Goal: Transaction & Acquisition: Purchase product/service

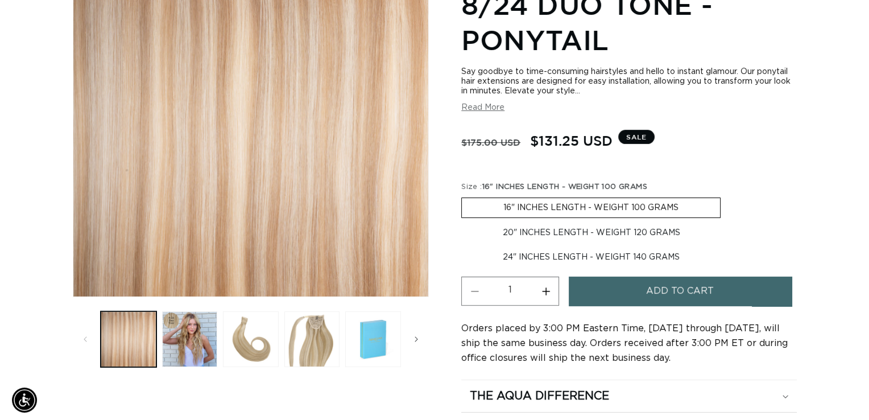
scroll to position [243, 0]
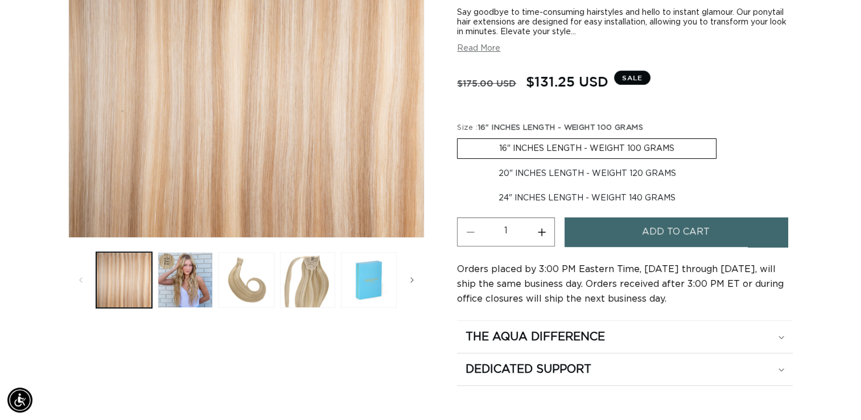
click at [723, 230] on button "Add to cart" at bounding box center [675, 231] width 222 height 29
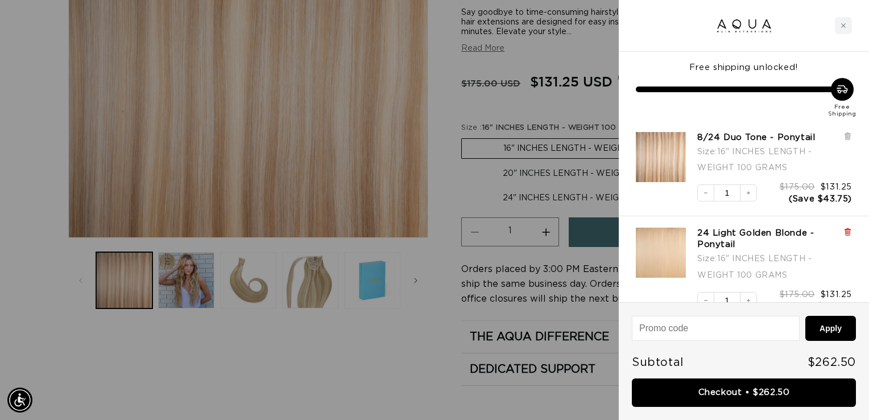
scroll to position [0, 0]
click at [847, 230] on icon at bounding box center [847, 233] width 5 height 6
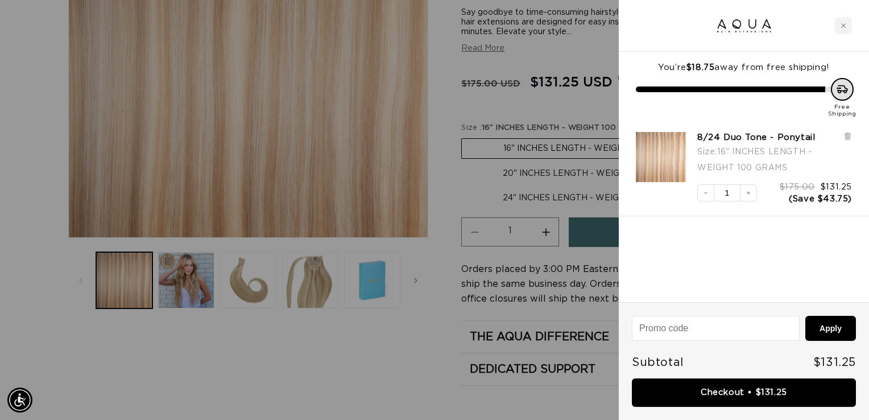
scroll to position [0, 788]
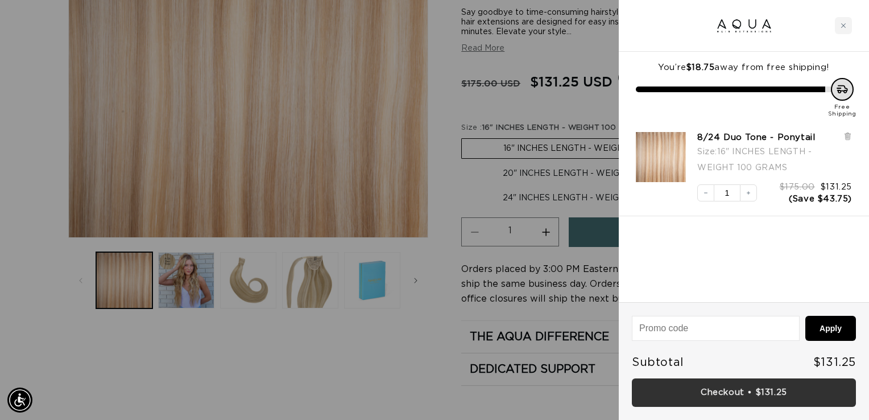
click at [749, 387] on link "Checkout • $131.25" at bounding box center [744, 392] width 224 height 29
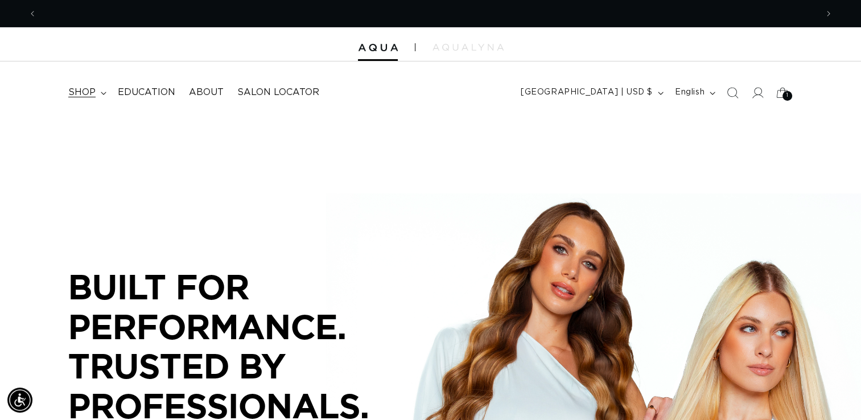
scroll to position [0, 780]
click at [86, 90] on span "shop" at bounding box center [81, 92] width 27 height 12
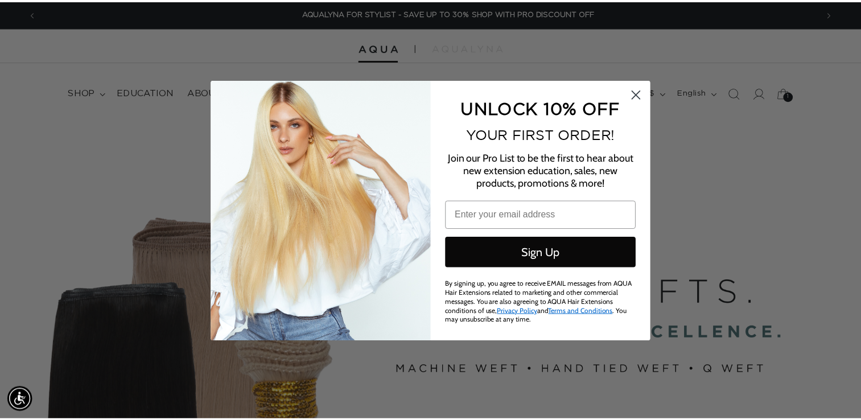
scroll to position [0, 1577]
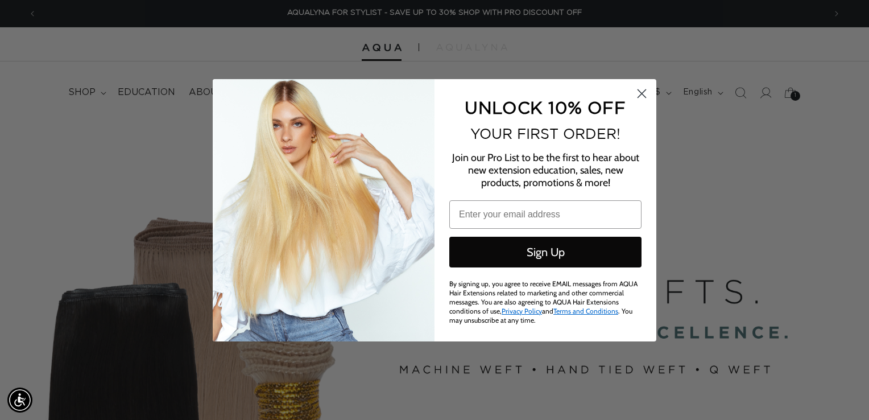
click at [645, 92] on circle "Close dialog" at bounding box center [642, 93] width 19 height 19
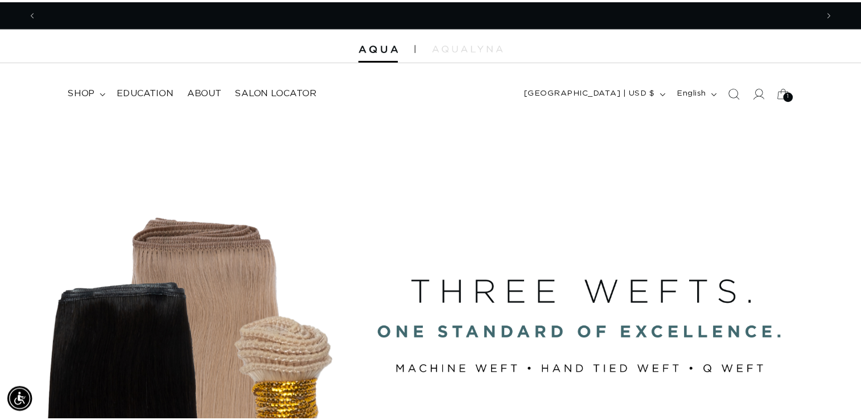
scroll to position [0, 0]
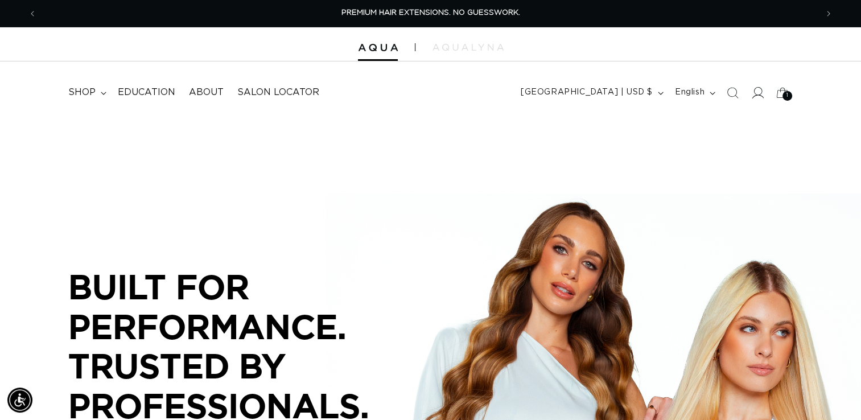
click at [755, 92] on icon at bounding box center [757, 92] width 12 height 12
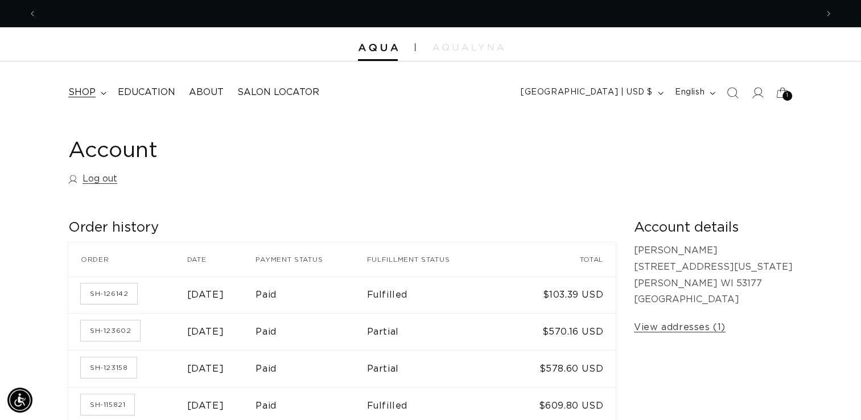
scroll to position [0, 780]
click at [100, 90] on summary "shop" at bounding box center [85, 93] width 49 height 26
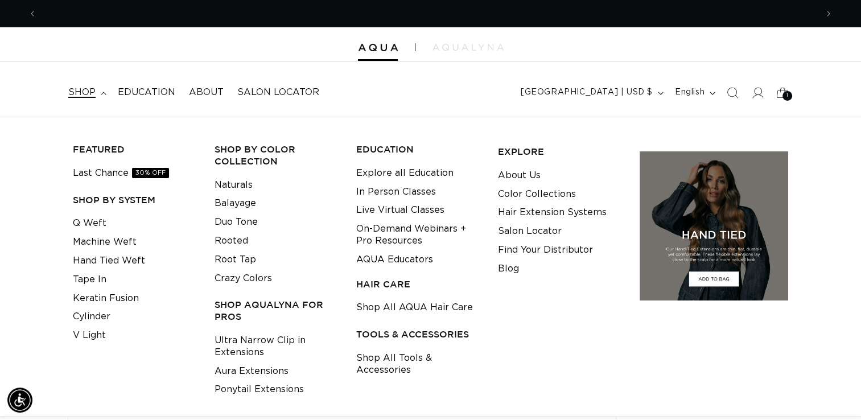
scroll to position [0, 0]
click at [393, 358] on link "Shop All Tools & Accessories" at bounding box center [418, 364] width 124 height 31
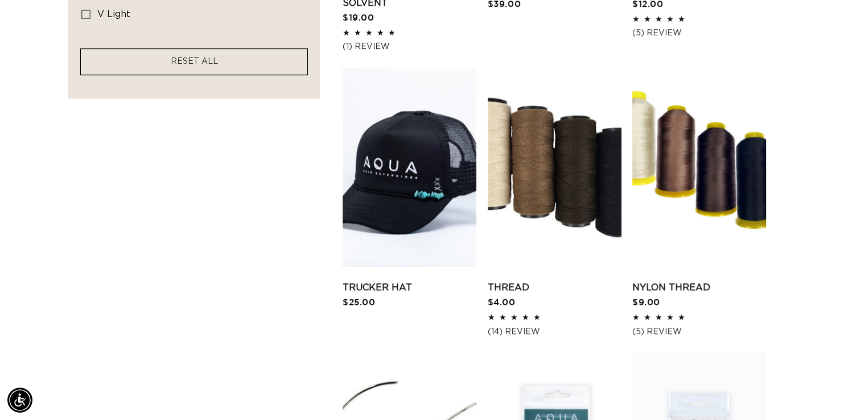
scroll to position [986, 0]
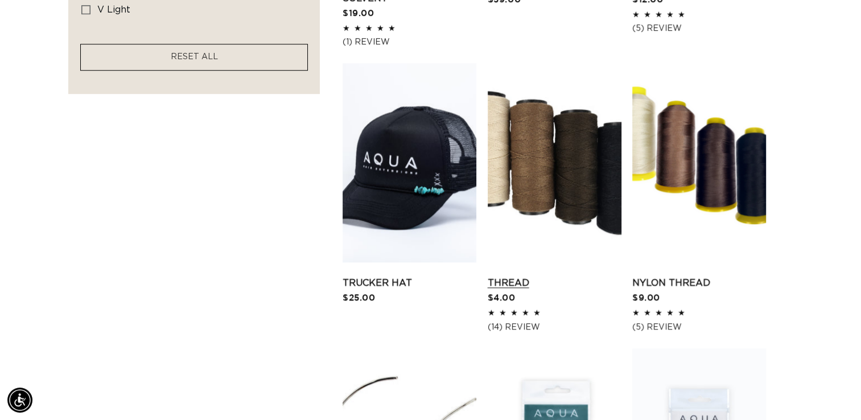
click at [586, 276] on link "Thread" at bounding box center [555, 283] width 134 height 14
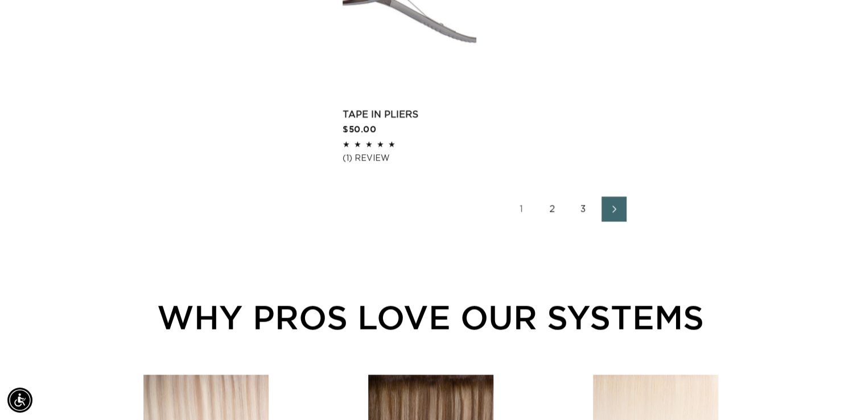
scroll to position [2044, 0]
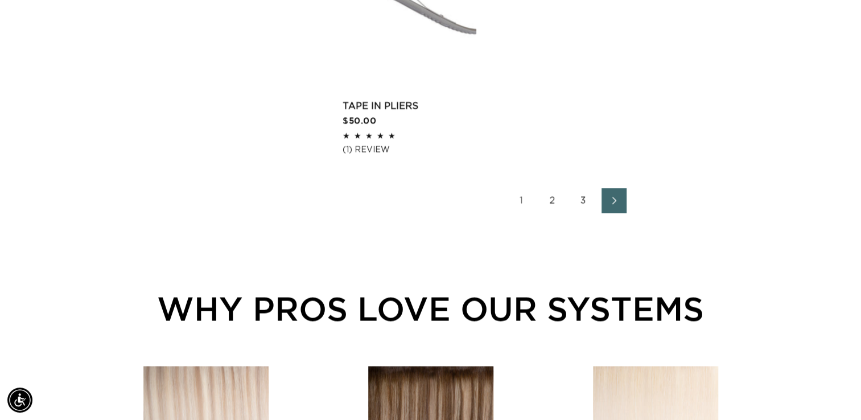
click at [617, 200] on icon "Next page" at bounding box center [614, 200] width 15 height 8
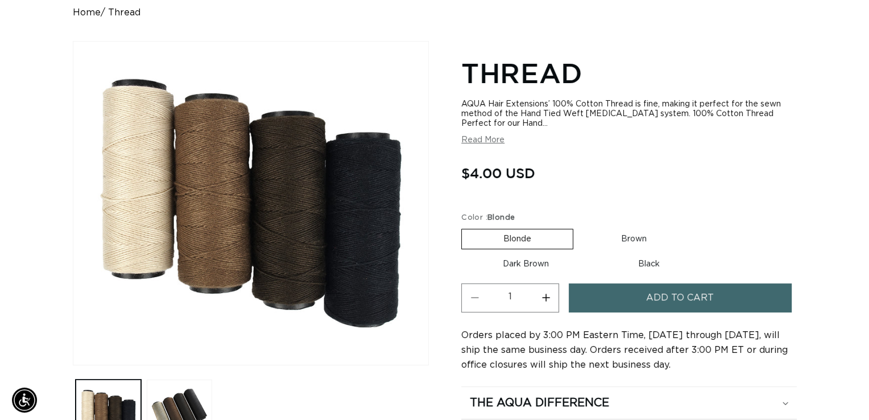
scroll to position [0, 780]
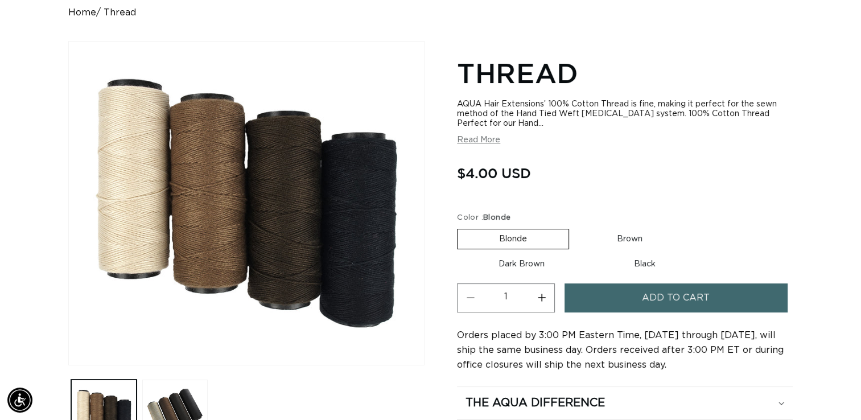
click at [540, 262] on label "Dark Brown Variant sold out or unavailable" at bounding box center [521, 263] width 129 height 19
click at [690, 227] on input "Dark Brown Variant sold out or unavailable" at bounding box center [690, 226] width 1 height 1
radio input "true"
click at [631, 297] on button "Add to cart" at bounding box center [675, 297] width 222 height 29
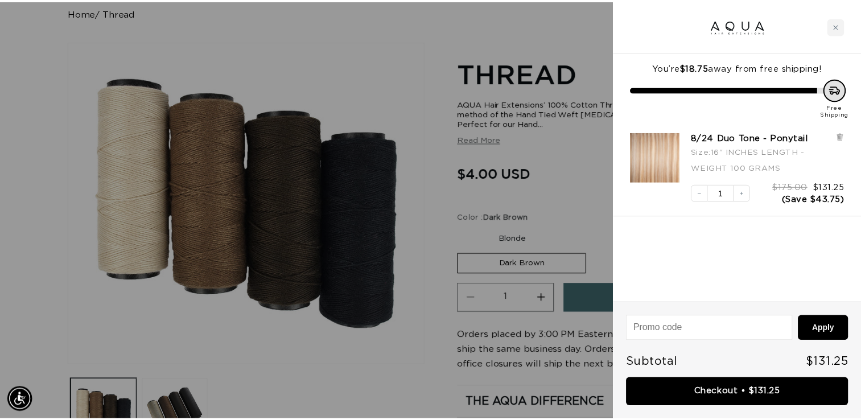
scroll to position [0, 1577]
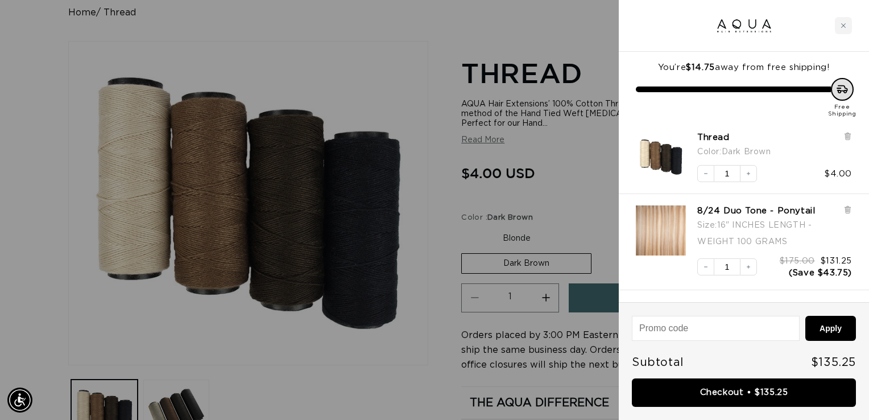
click at [472, 37] on div at bounding box center [434, 210] width 869 height 420
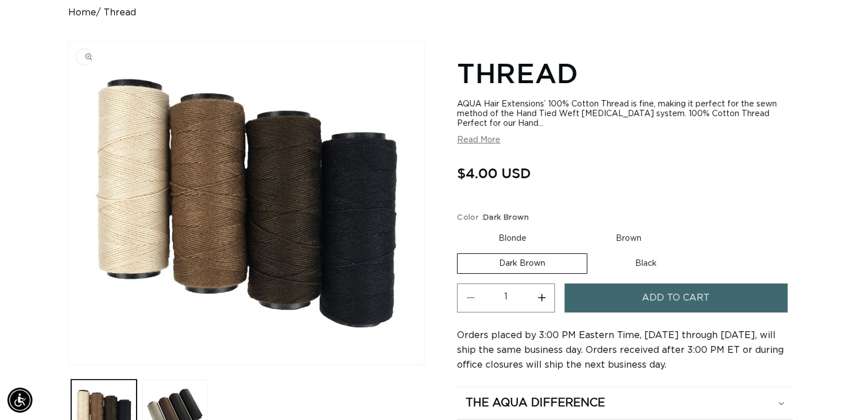
scroll to position [0, 0]
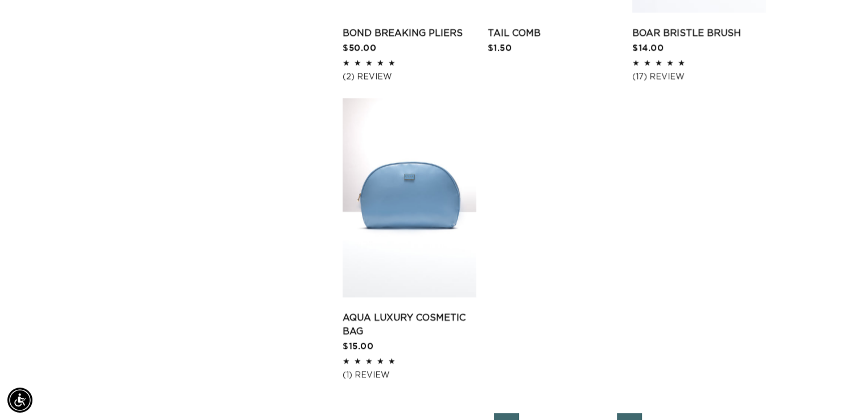
scroll to position [1868, 0]
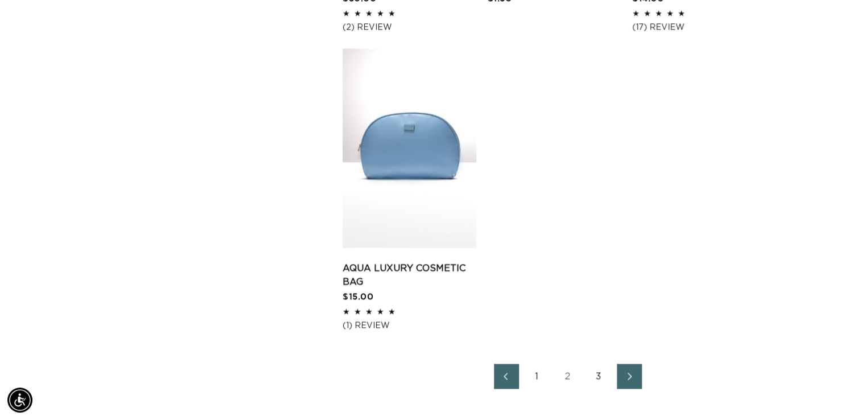
click at [631, 372] on icon "Next page" at bounding box center [629, 376] width 15 height 8
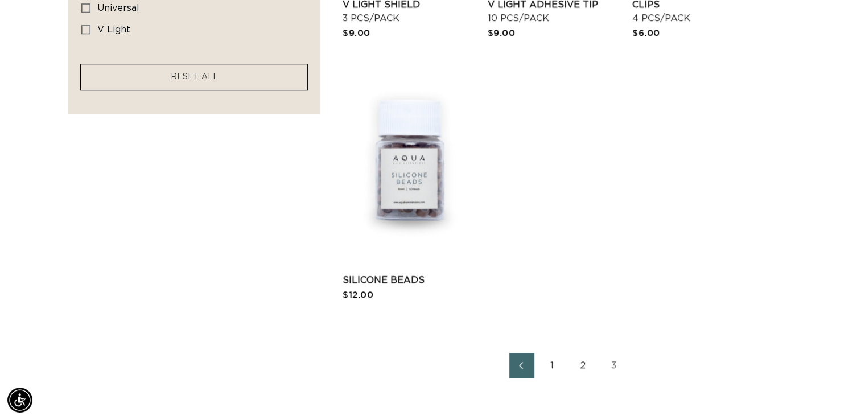
scroll to position [969, 0]
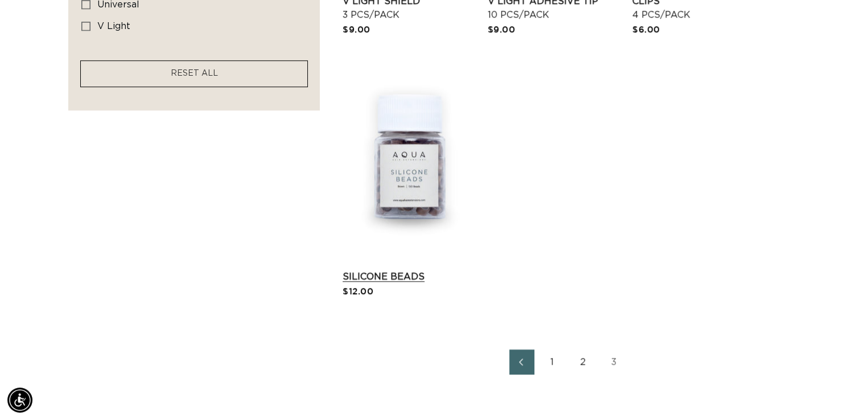
click at [387, 270] on link "Silicone Beads" at bounding box center [409, 277] width 134 height 14
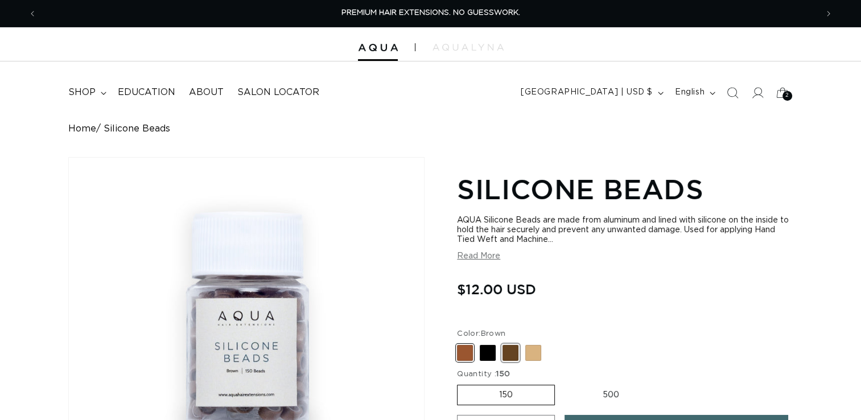
click at [505, 353] on span at bounding box center [510, 353] width 16 height 16
click at [460, 343] on input "Dark Brown Variant sold out or unavailable" at bounding box center [460, 342] width 1 height 1
radio input "true"
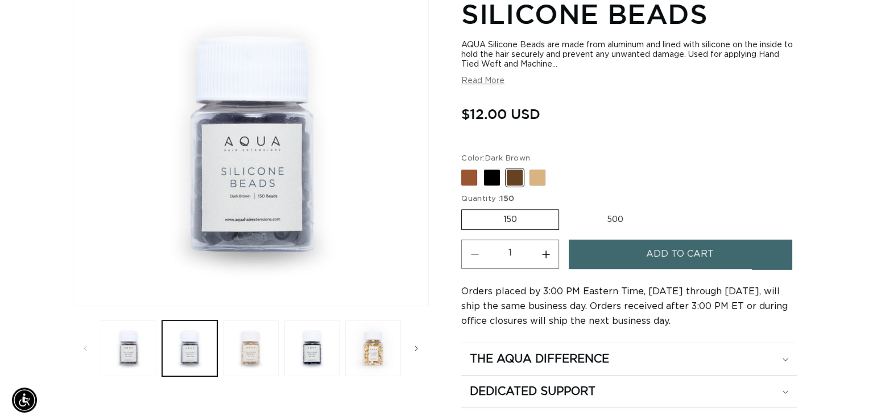
scroll to position [181, 0]
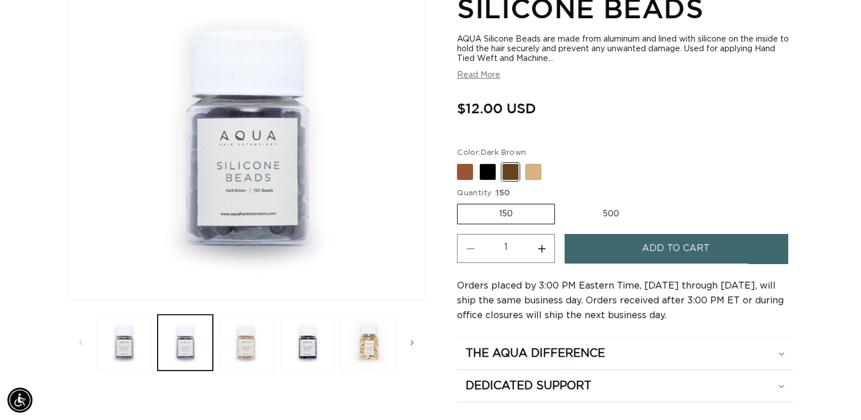
click at [667, 254] on span "Add to cart" at bounding box center [676, 248] width 68 height 29
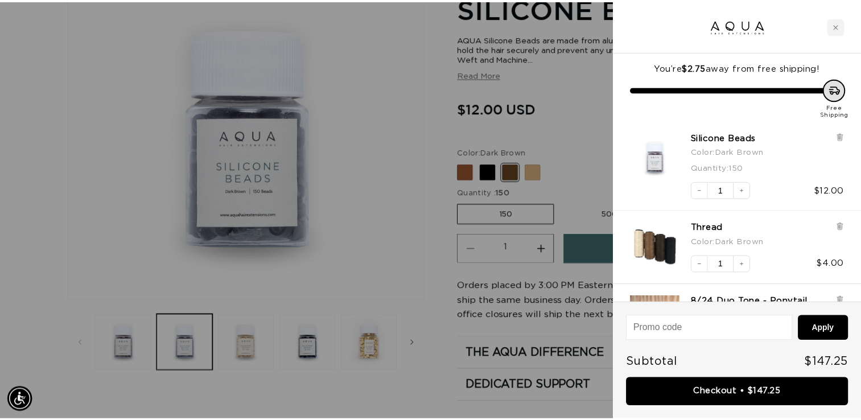
scroll to position [0, 788]
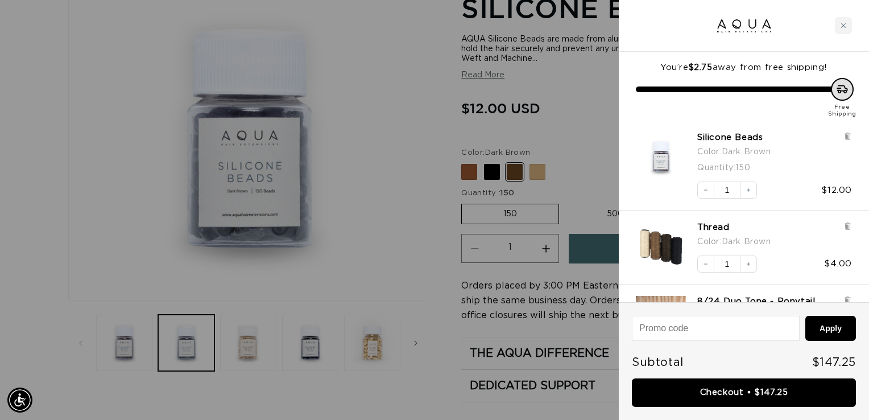
click at [430, 65] on div at bounding box center [434, 210] width 869 height 420
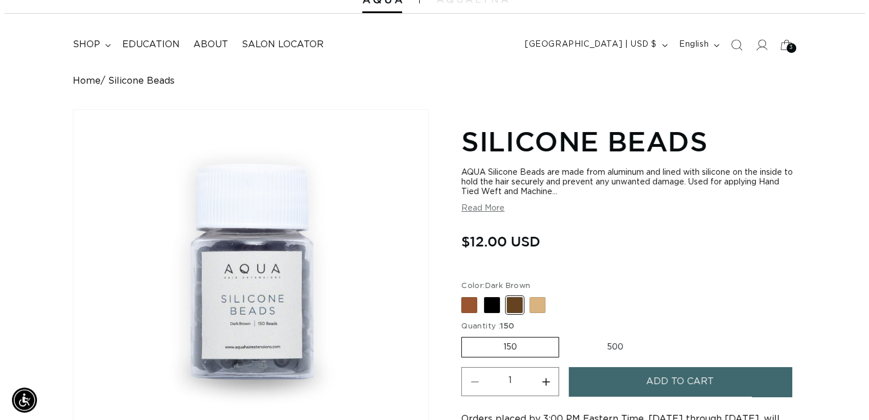
scroll to position [0, 0]
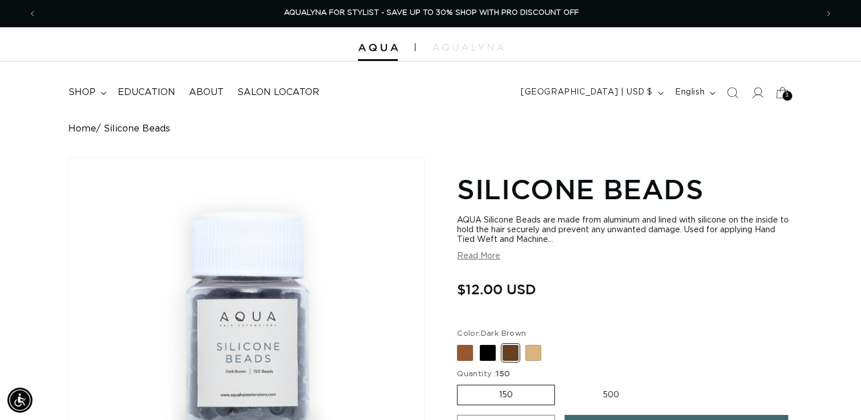
click at [781, 92] on icon at bounding box center [782, 92] width 27 height 27
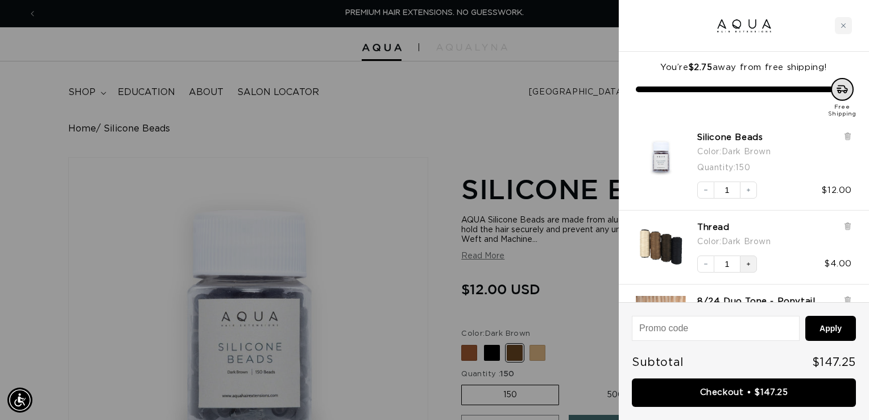
click at [748, 262] on icon "Increase quantity" at bounding box center [748, 264] width 7 height 7
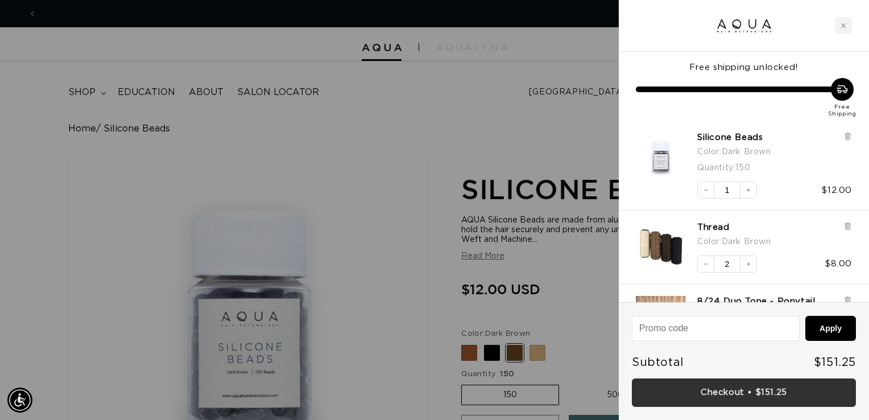
scroll to position [0, 1577]
click at [725, 392] on link "Checkout • $151.25" at bounding box center [744, 392] width 224 height 29
